Goal: Information Seeking & Learning: Learn about a topic

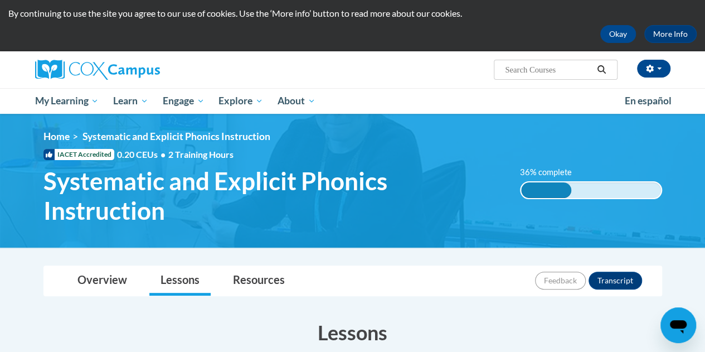
scroll to position [65, 0]
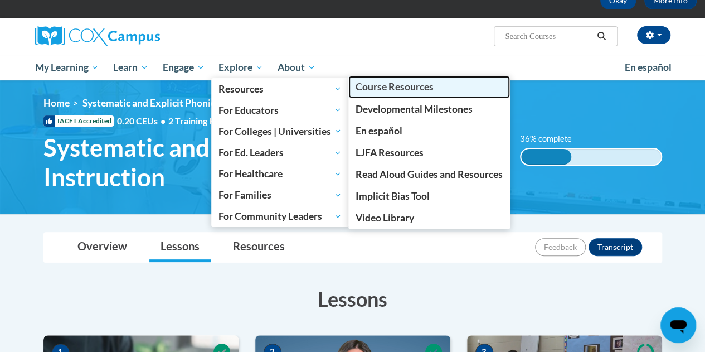
click at [380, 83] on span "Course Resources" at bounding box center [395, 87] width 78 height 12
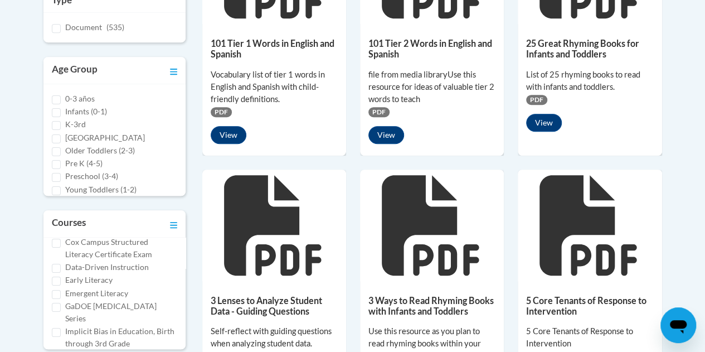
scroll to position [111, 0]
click at [59, 285] on input "Early Literacy" at bounding box center [56, 280] width 9 height 9
checkbox input "true"
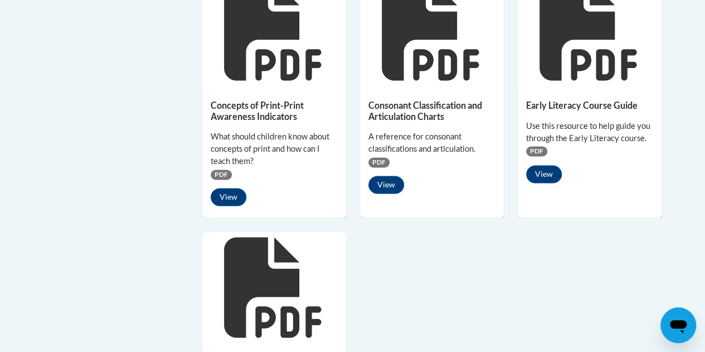
scroll to position [847, 0]
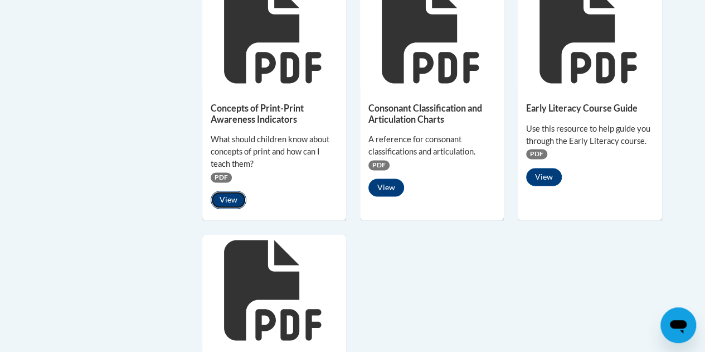
click at [226, 202] on button "View" at bounding box center [229, 200] width 36 height 18
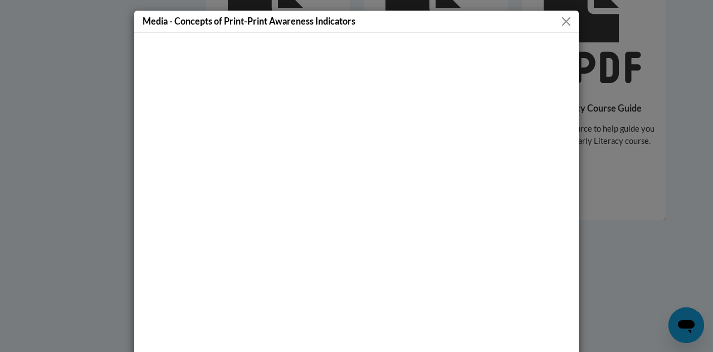
click at [561, 12] on div "Media - Concepts of Print-Print Awareness Indicators" at bounding box center [356, 22] width 445 height 22
click at [563, 20] on button "Close" at bounding box center [567, 21] width 14 height 14
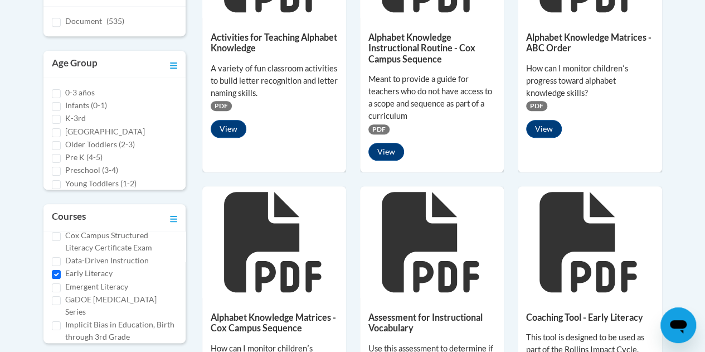
scroll to position [365, 0]
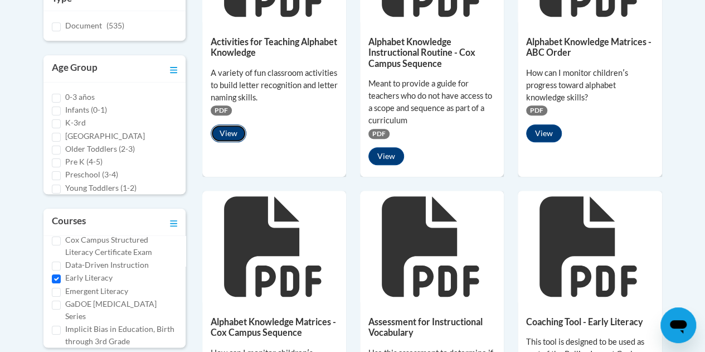
click at [231, 137] on button "View" at bounding box center [229, 133] width 36 height 18
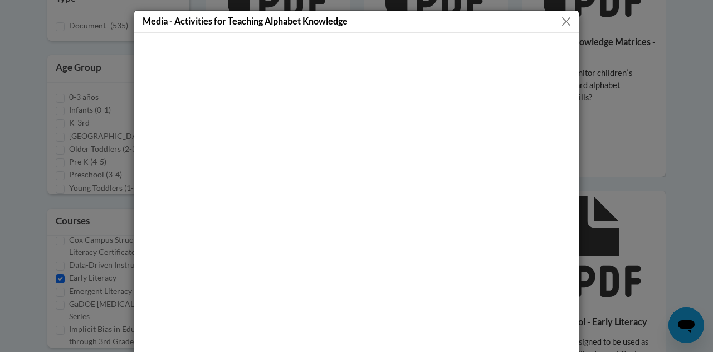
click at [560, 22] on button "Close" at bounding box center [567, 21] width 14 height 14
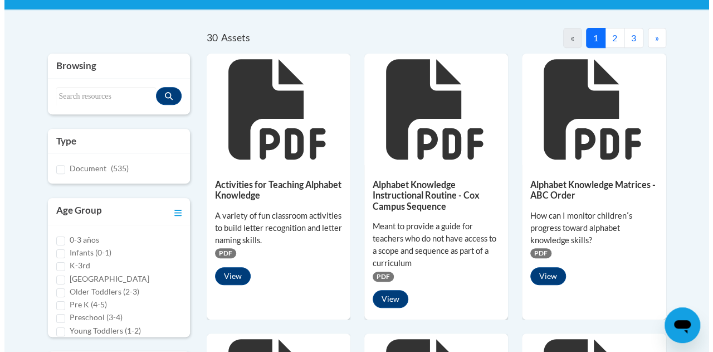
scroll to position [222, 0]
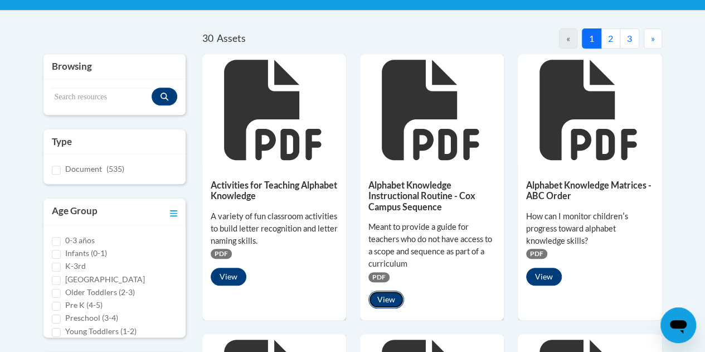
click at [392, 296] on button "View" at bounding box center [386, 299] width 36 height 18
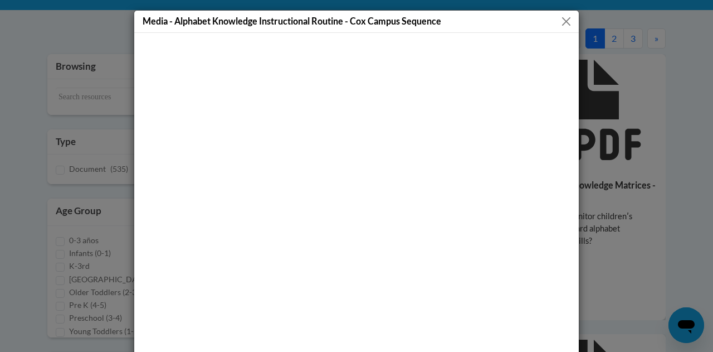
click at [561, 28] on div "Media - Alphabet Knowledge Instructional Routine - Cox Campus Sequence" at bounding box center [356, 22] width 445 height 22
click at [562, 23] on button "Close" at bounding box center [567, 21] width 14 height 14
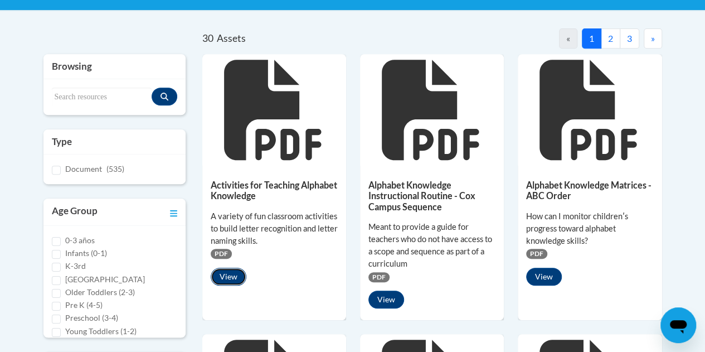
click at [239, 275] on button "View" at bounding box center [229, 277] width 36 height 18
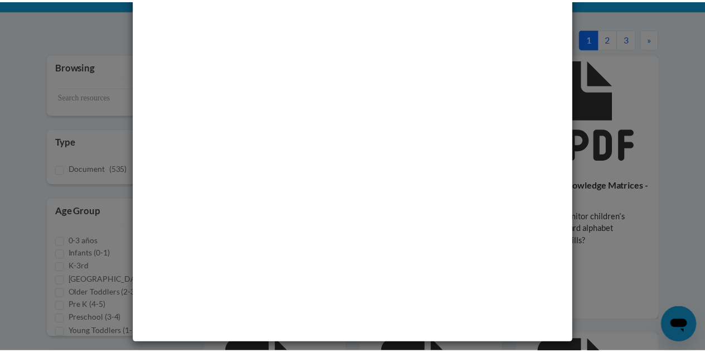
scroll to position [0, 0]
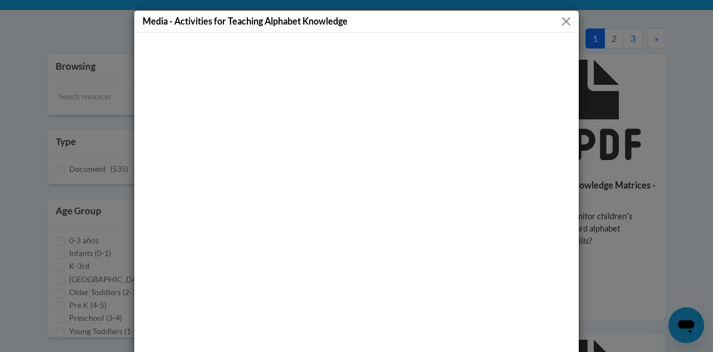
click at [560, 16] on button "Close" at bounding box center [567, 21] width 14 height 14
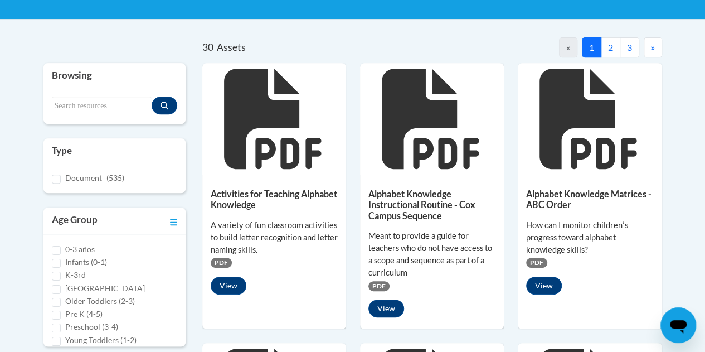
scroll to position [216, 0]
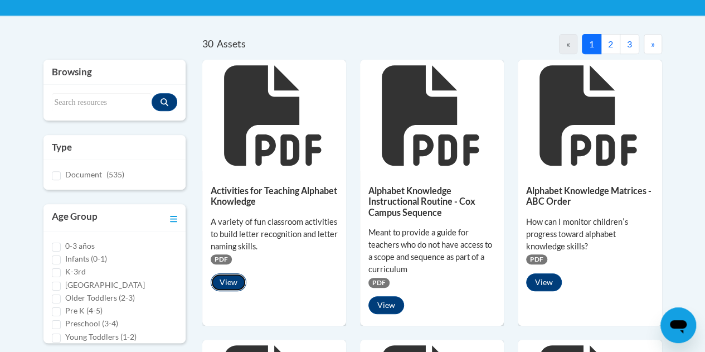
click at [224, 285] on button "View" at bounding box center [229, 282] width 36 height 18
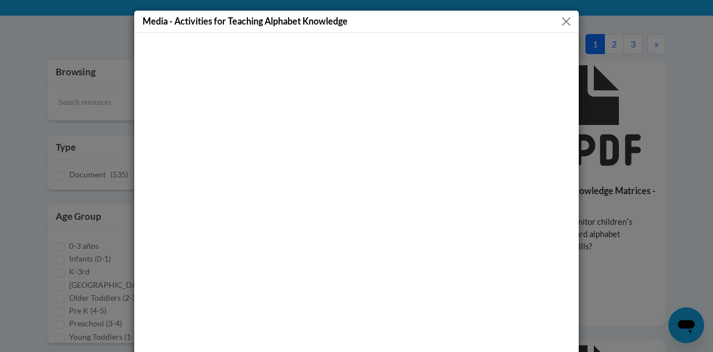
click at [564, 24] on button "Close" at bounding box center [567, 21] width 14 height 14
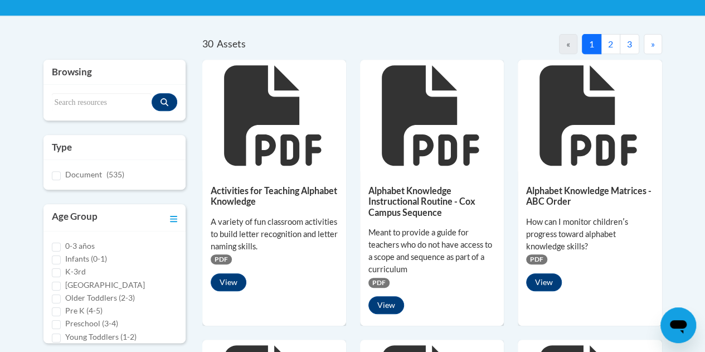
click at [609, 40] on button "2" at bounding box center [611, 44] width 20 height 20
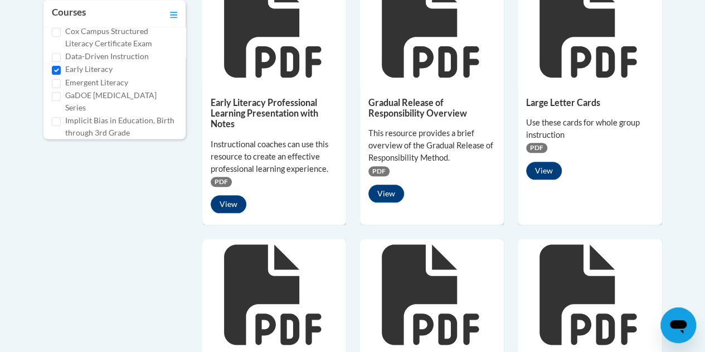
scroll to position [574, 0]
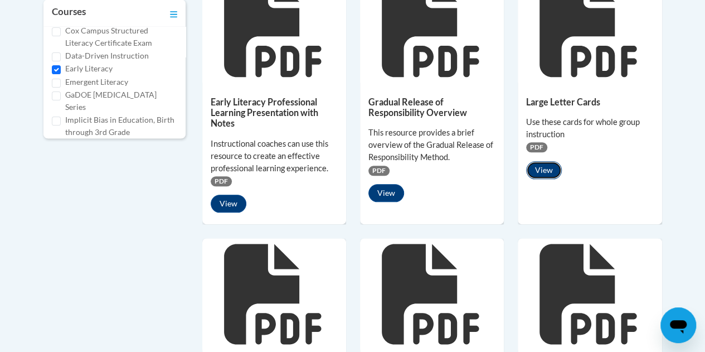
click at [533, 173] on button "View" at bounding box center [544, 170] width 36 height 18
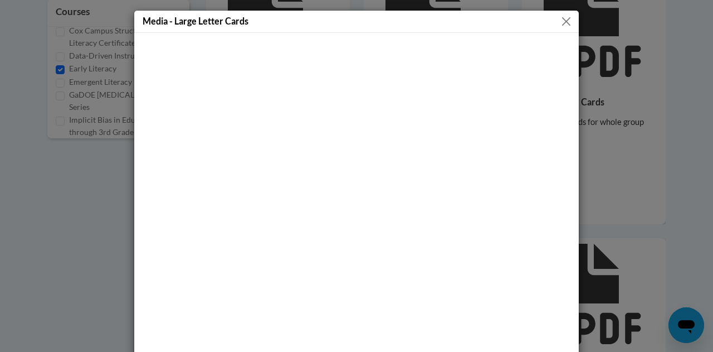
click at [563, 17] on button "Close" at bounding box center [567, 21] width 14 height 14
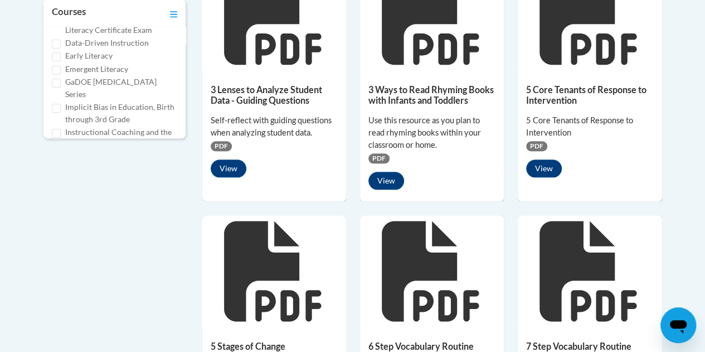
scroll to position [125, 0]
click at [55, 61] on input "Early Literacy" at bounding box center [56, 56] width 9 height 9
checkbox input "true"
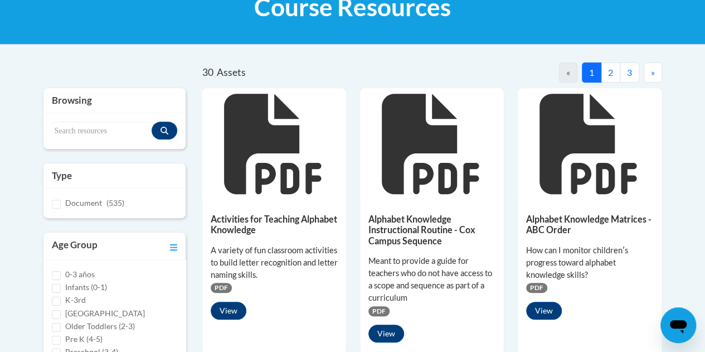
scroll to position [128, 0]
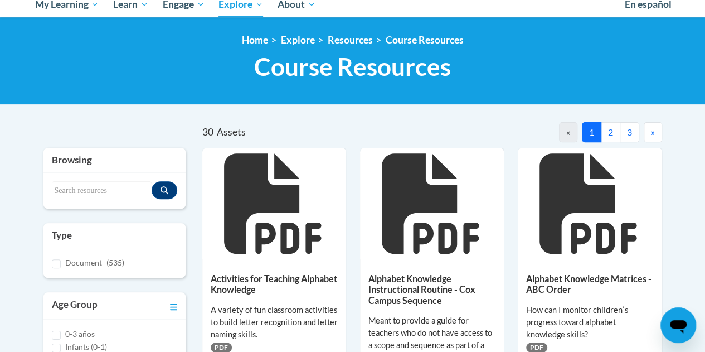
click at [607, 132] on button "2" at bounding box center [611, 132] width 20 height 20
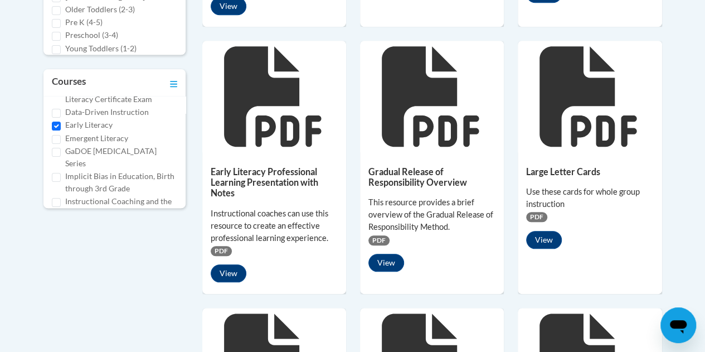
scroll to position [505, 0]
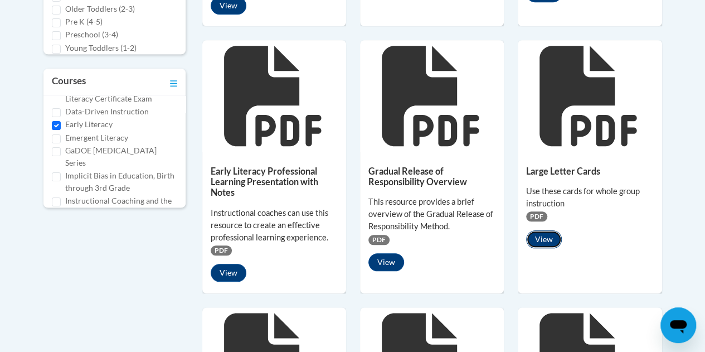
click at [546, 239] on button "View" at bounding box center [544, 239] width 36 height 18
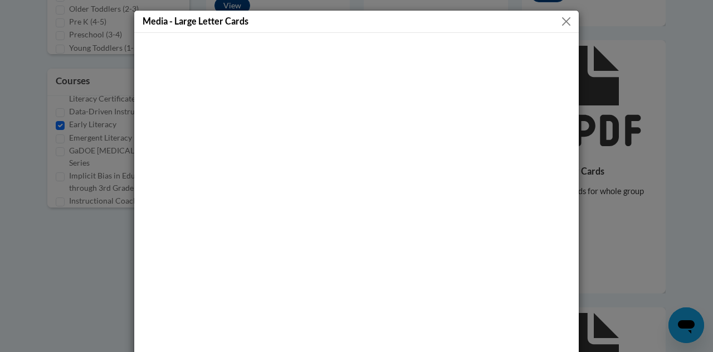
click at [565, 21] on button "Close" at bounding box center [567, 21] width 14 height 14
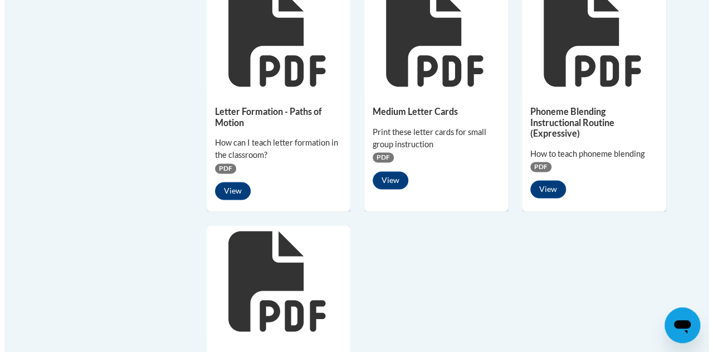
scroll to position [833, 0]
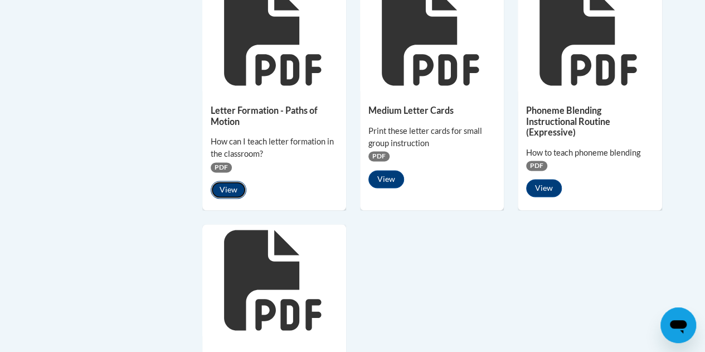
click at [228, 193] on button "View" at bounding box center [229, 190] width 36 height 18
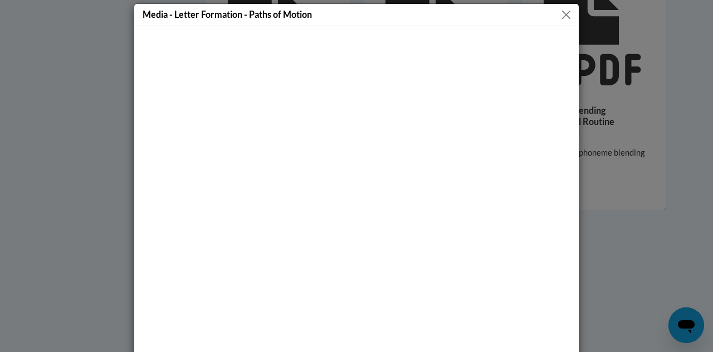
scroll to position [6, 0]
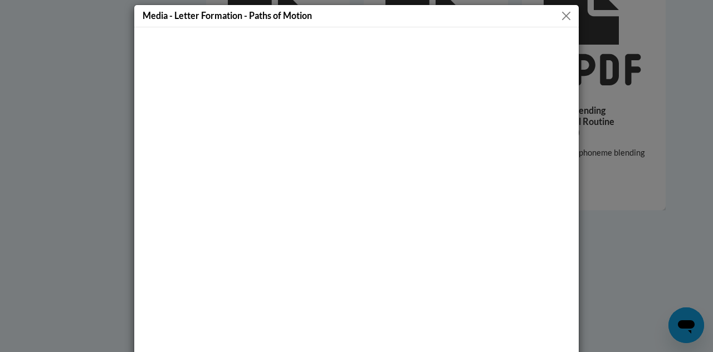
click at [564, 18] on button "Close" at bounding box center [567, 16] width 14 height 14
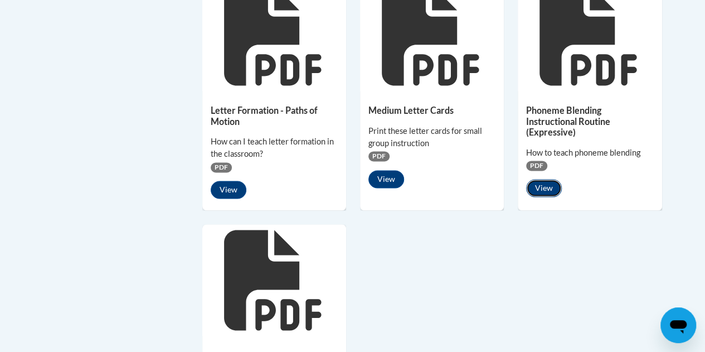
click at [542, 191] on button "View" at bounding box center [544, 188] width 36 height 18
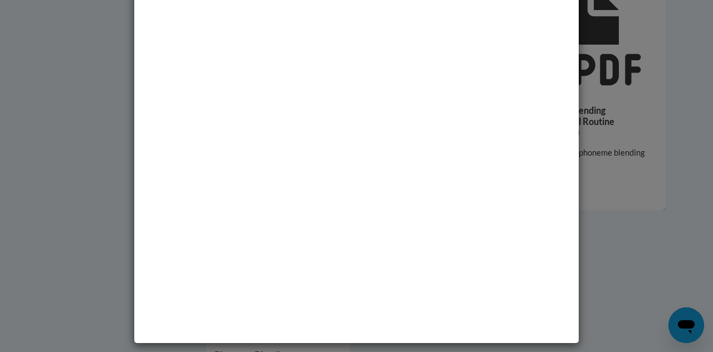
scroll to position [0, 0]
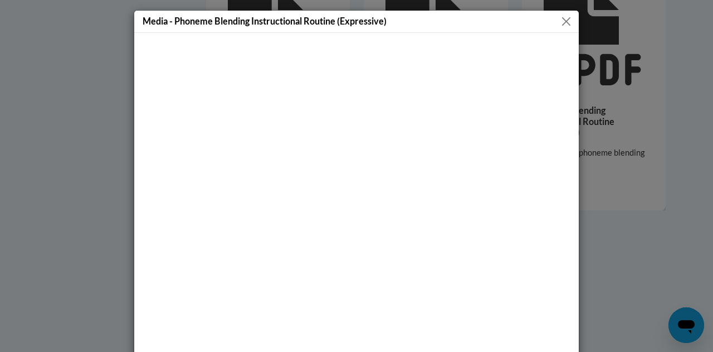
click at [561, 22] on button "Close" at bounding box center [567, 21] width 14 height 14
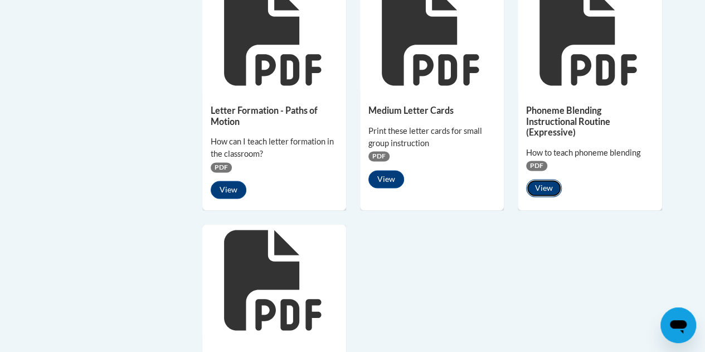
click at [544, 184] on button "View" at bounding box center [544, 188] width 36 height 18
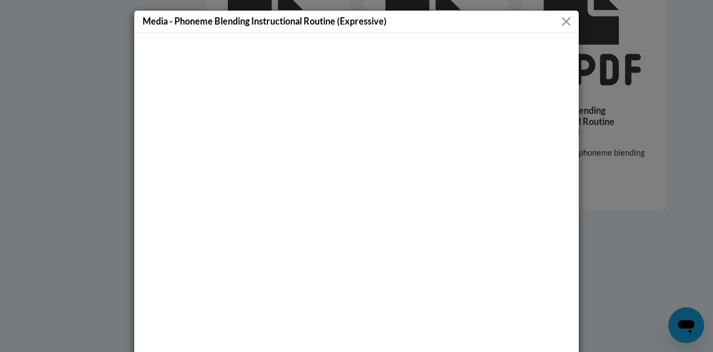
click at [565, 17] on button "Close" at bounding box center [567, 21] width 14 height 14
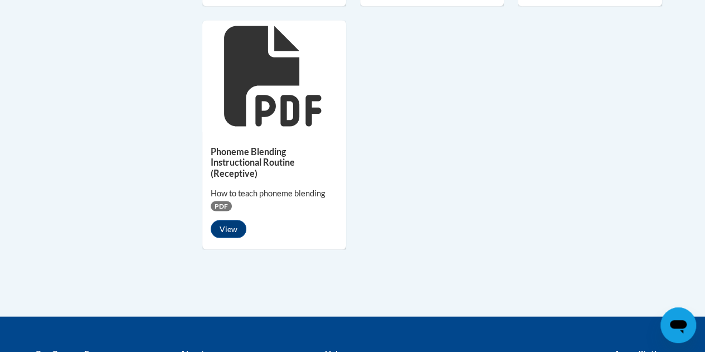
scroll to position [1038, 0]
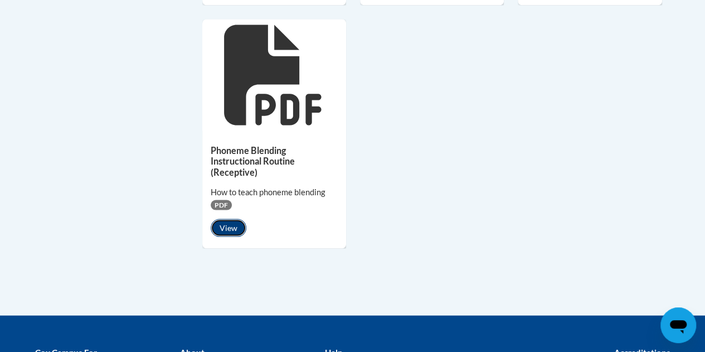
click at [244, 227] on button "View" at bounding box center [229, 227] width 36 height 18
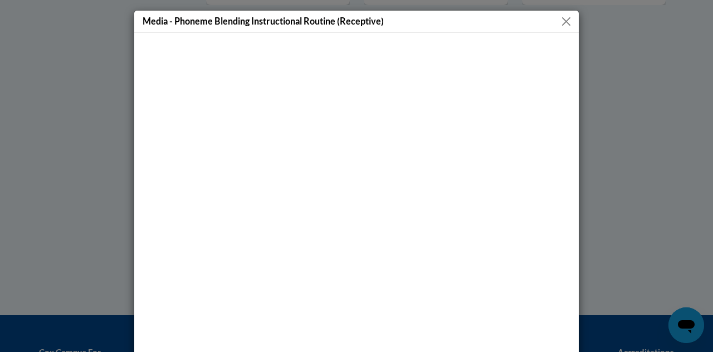
click at [560, 16] on button "Close" at bounding box center [567, 21] width 14 height 14
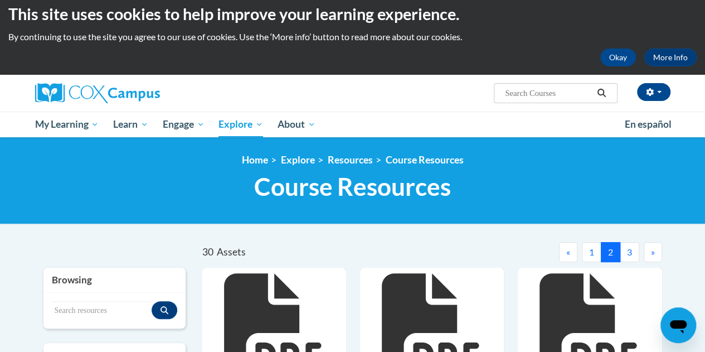
scroll to position [9, 0]
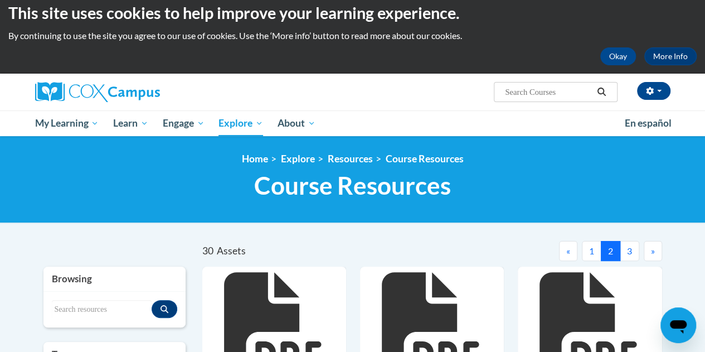
click at [625, 241] on button "3" at bounding box center [630, 251] width 20 height 20
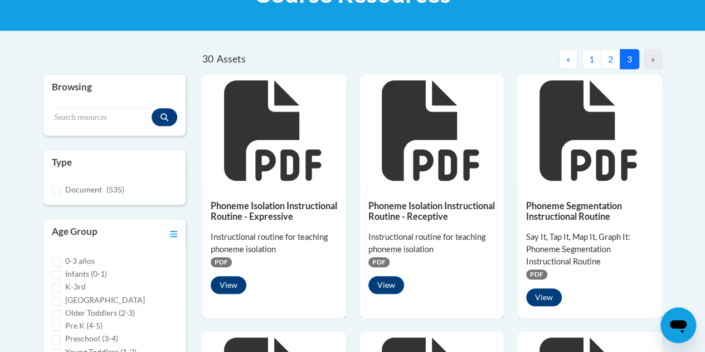
scroll to position [218, 0]
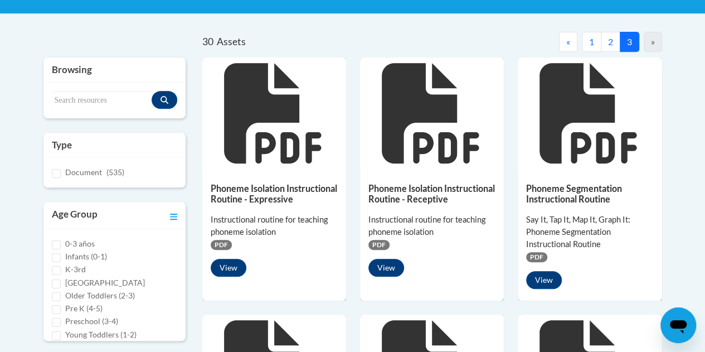
click at [610, 42] on button "2" at bounding box center [611, 42] width 20 height 20
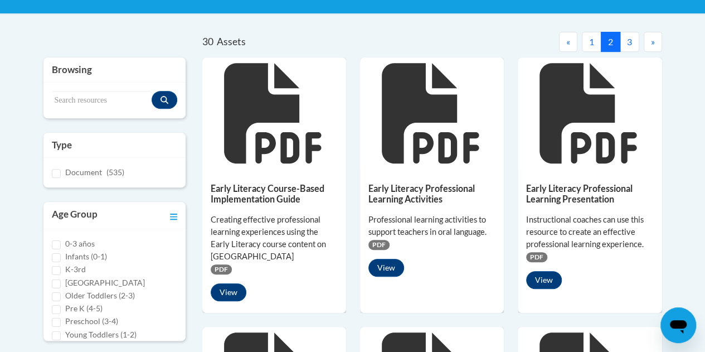
click at [625, 42] on button "3" at bounding box center [630, 42] width 20 height 20
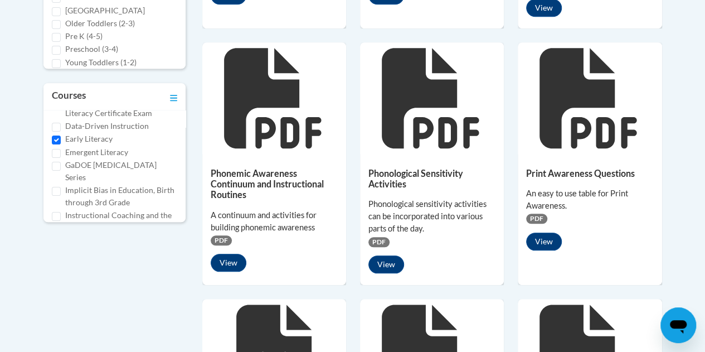
scroll to position [491, 0]
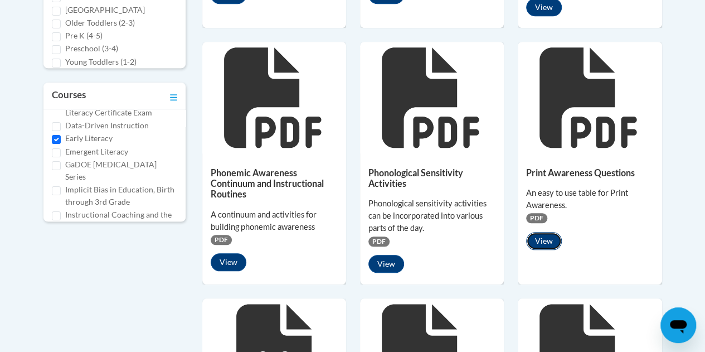
click at [543, 232] on button "View" at bounding box center [544, 241] width 36 height 18
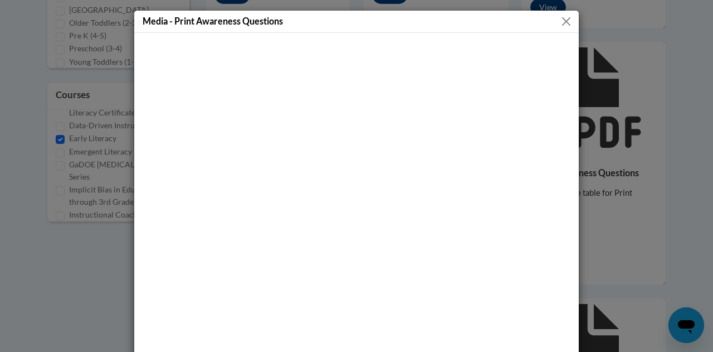
click at [560, 18] on button "Close" at bounding box center [567, 21] width 14 height 14
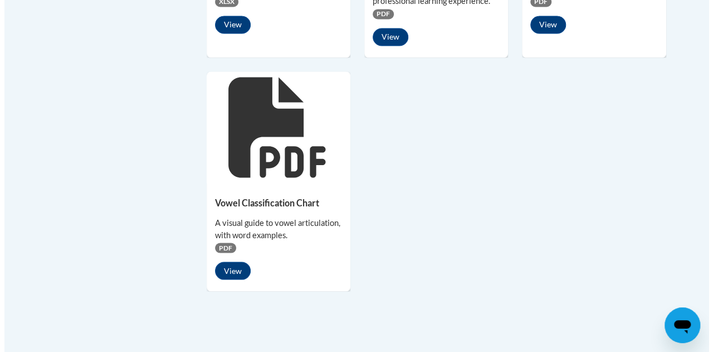
scroll to position [975, 0]
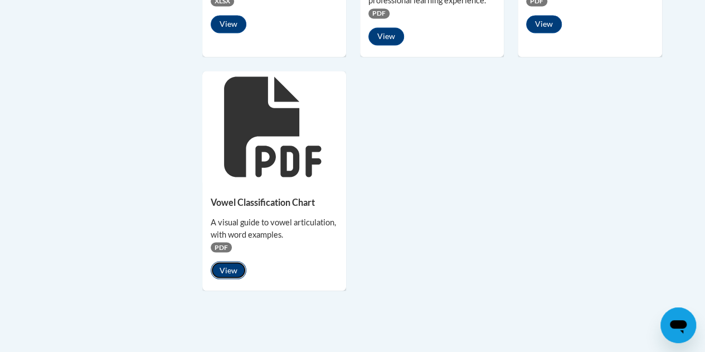
click at [221, 261] on button "View" at bounding box center [229, 270] width 36 height 18
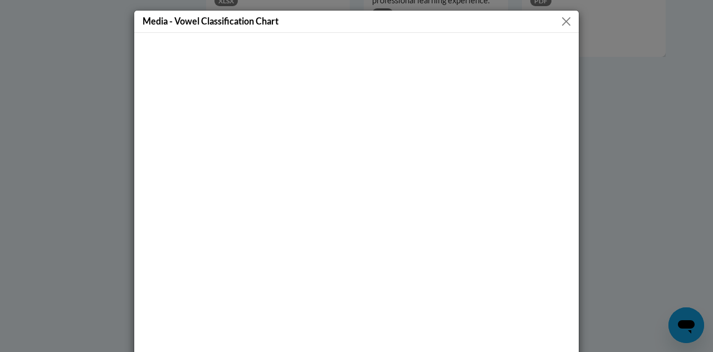
click at [562, 26] on button "Close" at bounding box center [567, 21] width 14 height 14
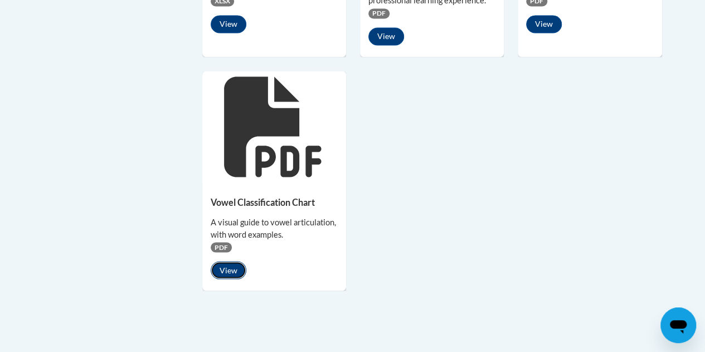
click at [241, 264] on button "View" at bounding box center [229, 270] width 36 height 18
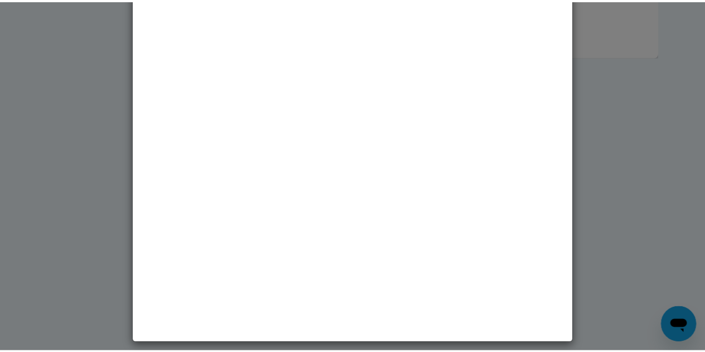
scroll to position [0, 0]
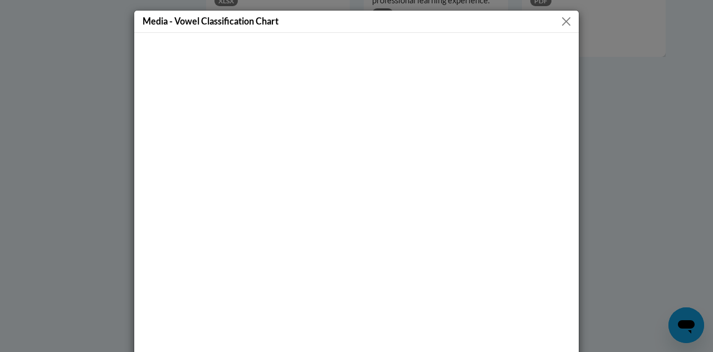
click at [568, 18] on button "Close" at bounding box center [567, 21] width 14 height 14
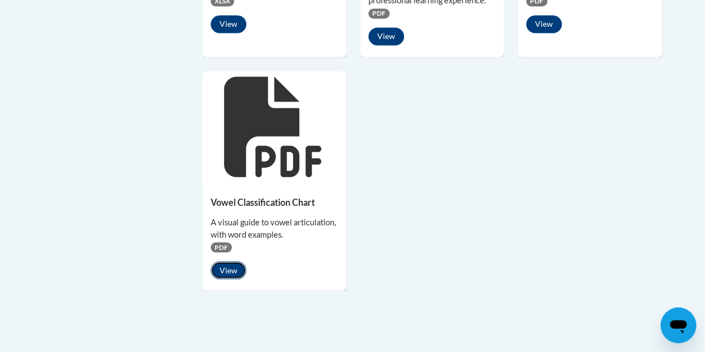
click at [232, 271] on button "View" at bounding box center [229, 270] width 36 height 18
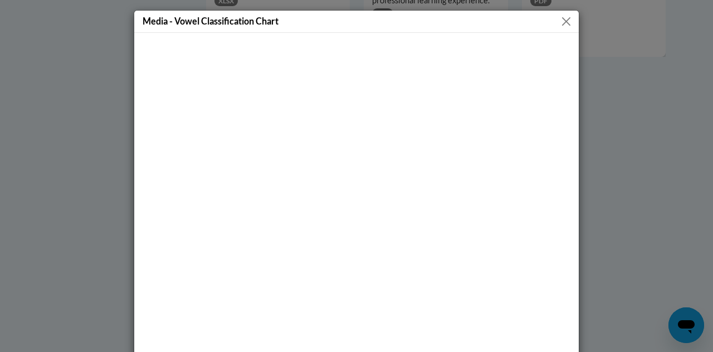
click at [625, 174] on div "Media - Vowel Classification Chart" at bounding box center [356, 176] width 713 height 352
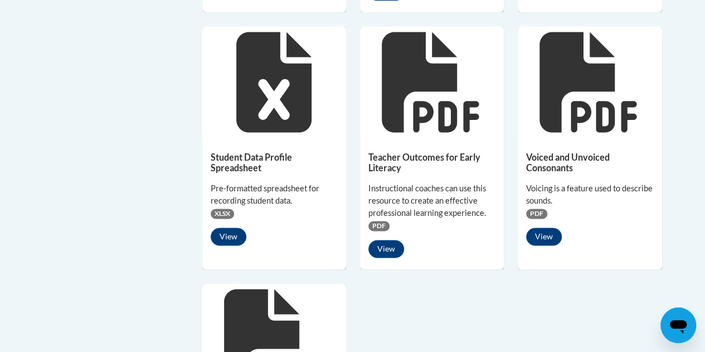
scroll to position [764, 0]
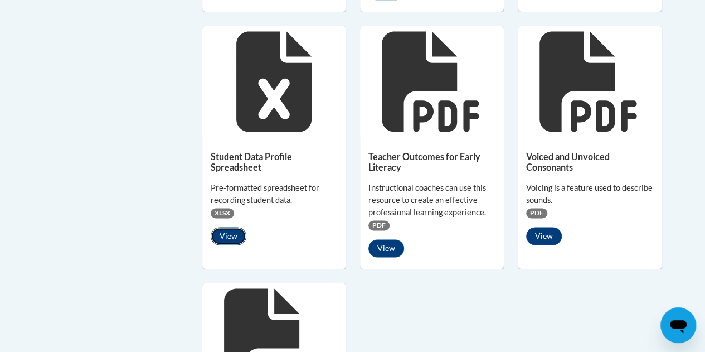
click at [231, 236] on button "View" at bounding box center [229, 236] width 36 height 18
click at [232, 235] on button "View" at bounding box center [229, 236] width 36 height 18
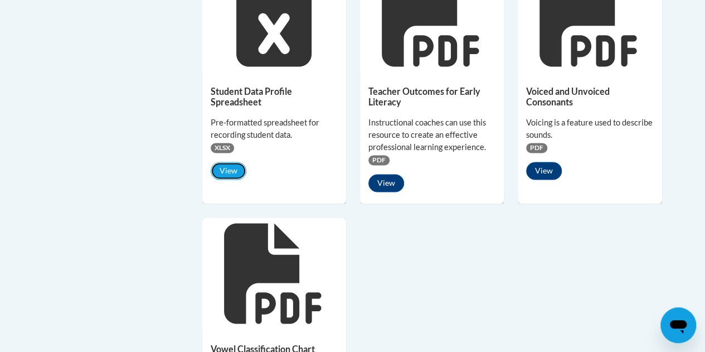
scroll to position [839, 0]
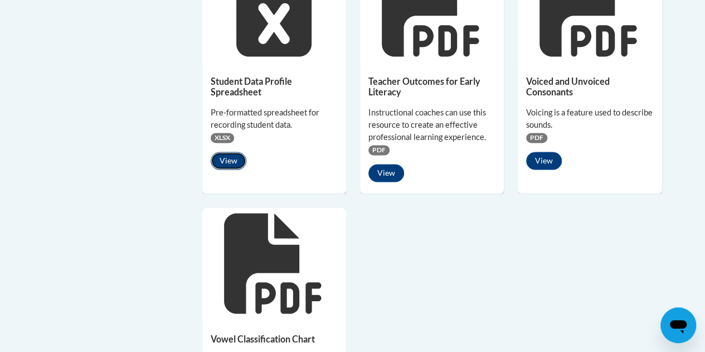
click at [223, 152] on button "View" at bounding box center [229, 161] width 36 height 18
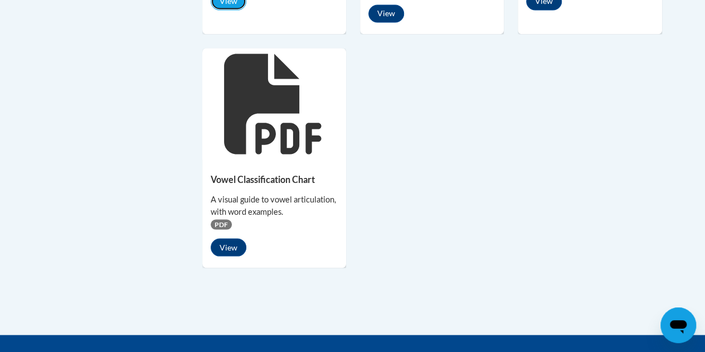
scroll to position [1003, 0]
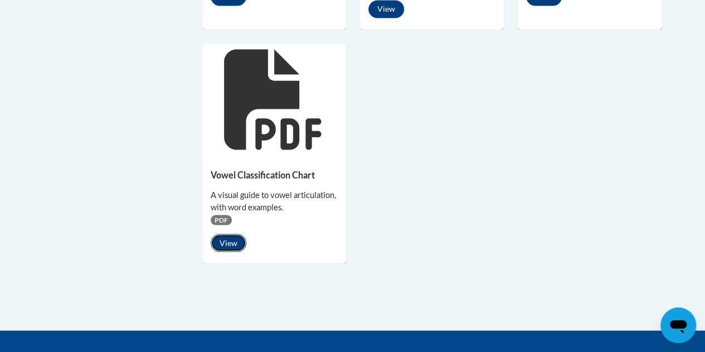
click at [229, 248] on button "View" at bounding box center [229, 243] width 36 height 18
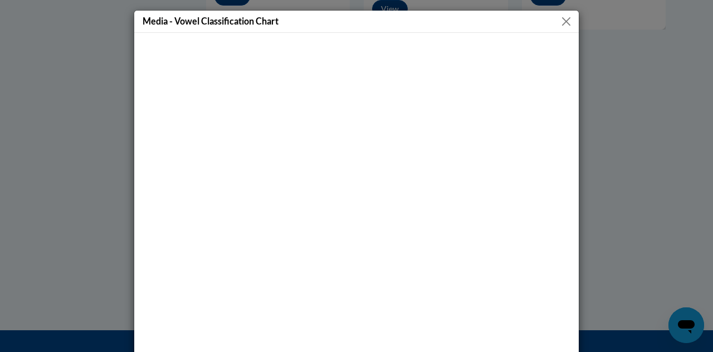
click at [569, 26] on button "Close" at bounding box center [567, 21] width 14 height 14
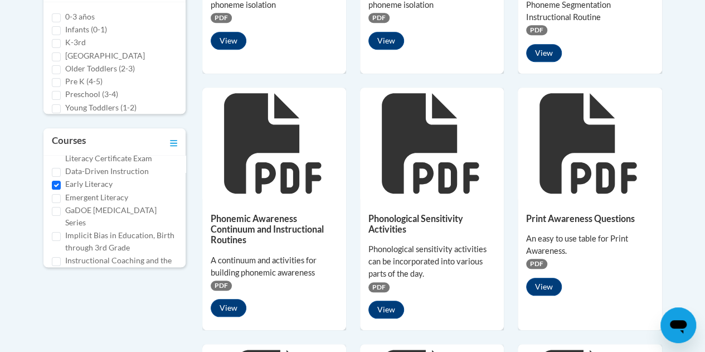
scroll to position [454, 0]
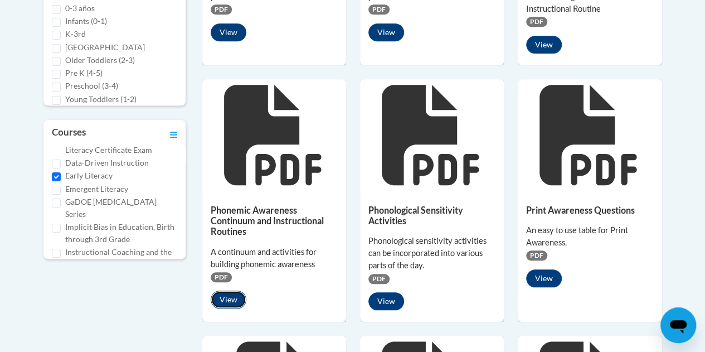
click at [228, 299] on button "View" at bounding box center [229, 299] width 36 height 18
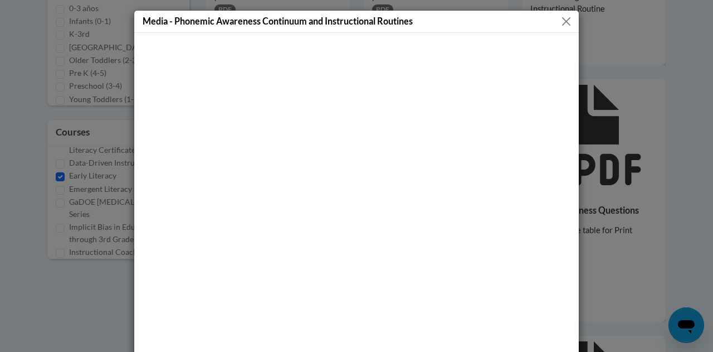
click at [561, 20] on button "Close" at bounding box center [567, 21] width 14 height 14
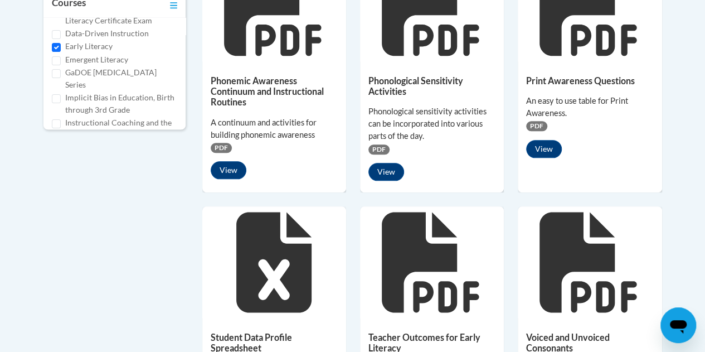
scroll to position [582, 0]
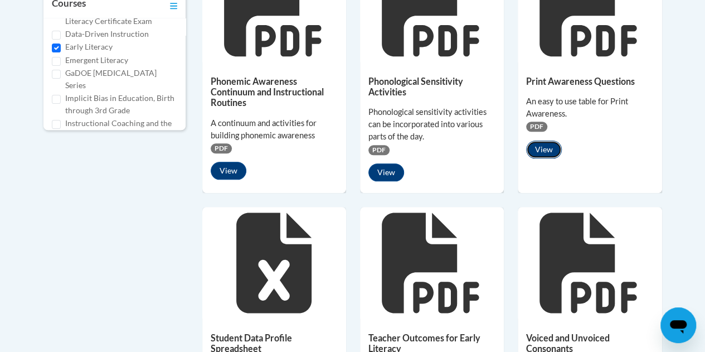
click at [550, 149] on button "View" at bounding box center [544, 149] width 36 height 18
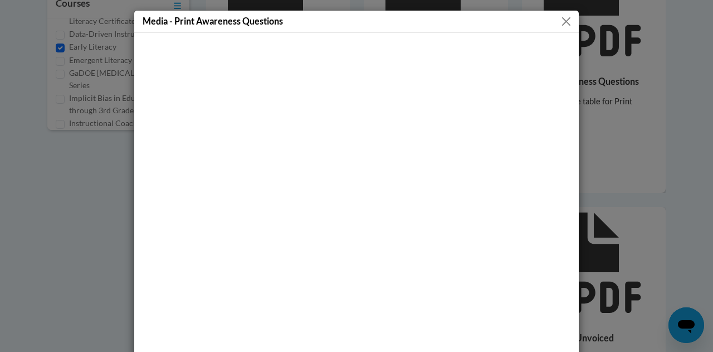
click at [565, 20] on button "Close" at bounding box center [567, 21] width 14 height 14
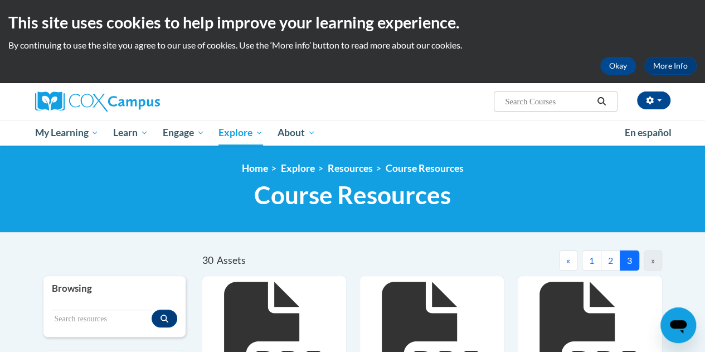
scroll to position [125, 0]
